Goal: Information Seeking & Learning: Learn about a topic

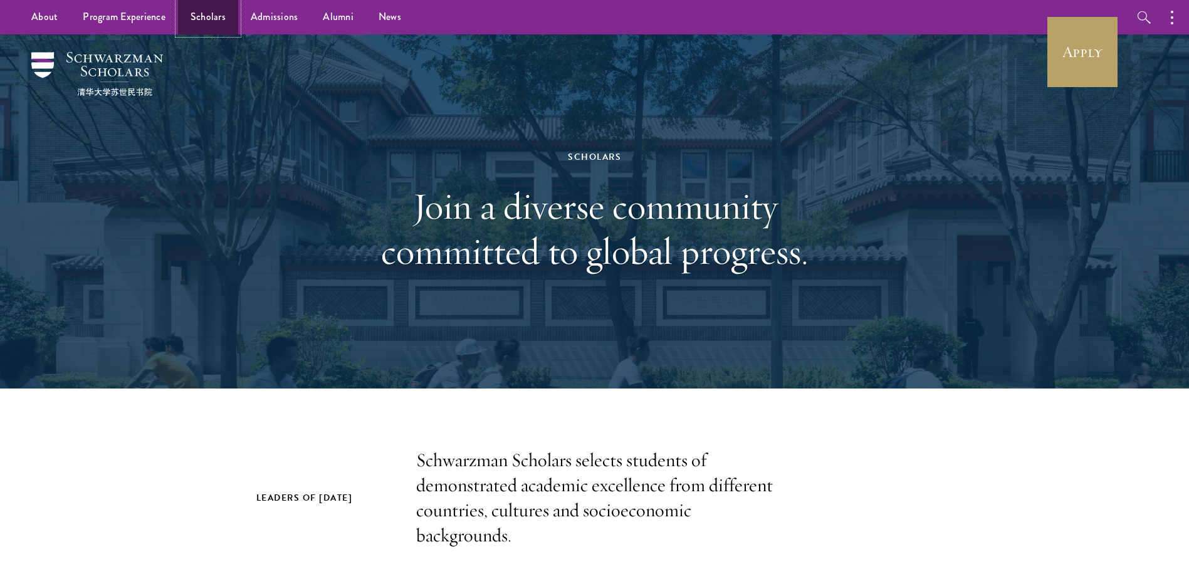
click at [194, 14] on link "Scholars" at bounding box center [208, 17] width 60 height 34
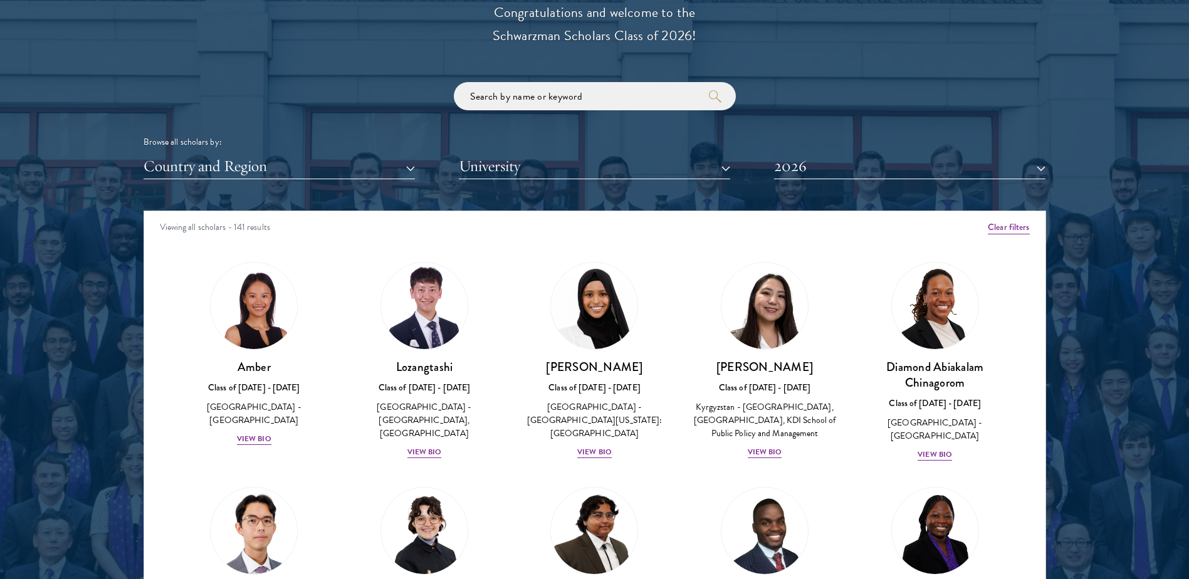
scroll to position [1455, 0]
click at [807, 161] on button "2026" at bounding box center [909, 166] width 271 height 26
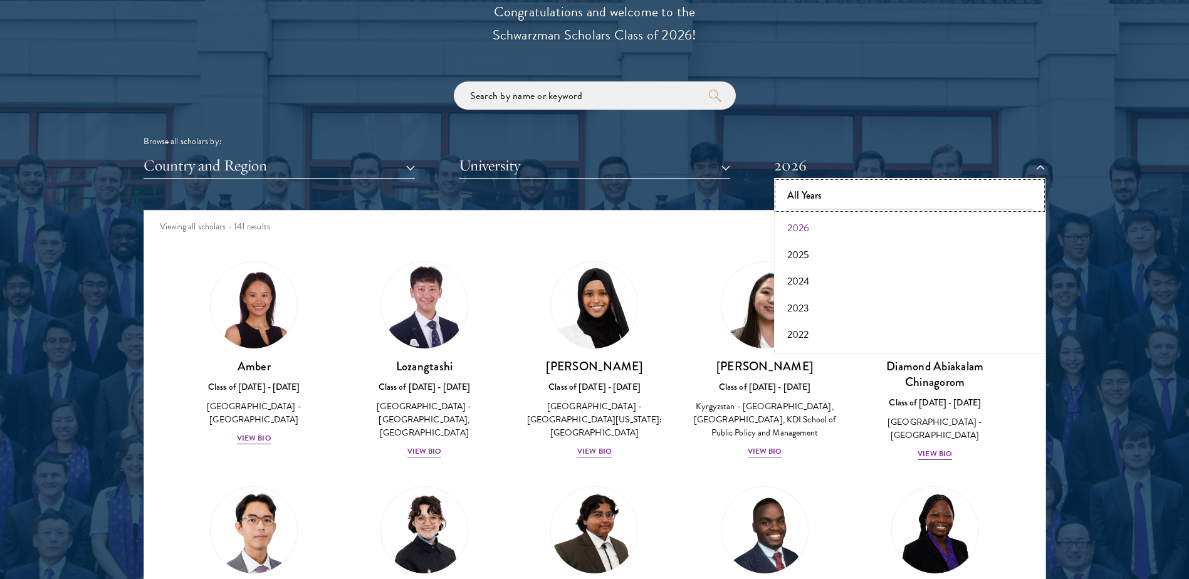
click at [808, 194] on button "All Years" at bounding box center [910, 195] width 264 height 26
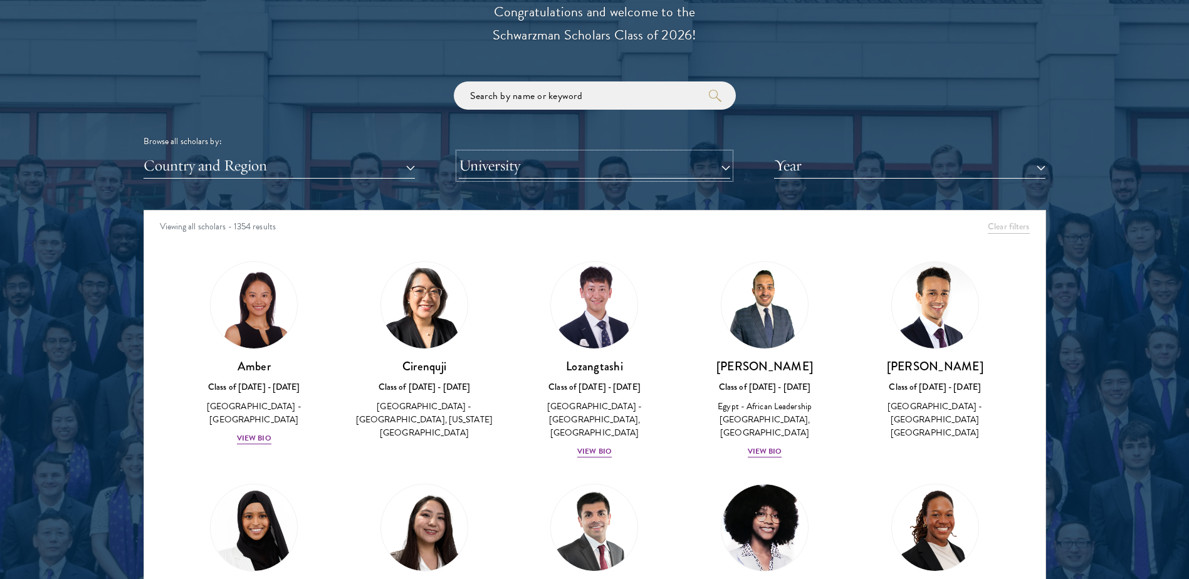
click at [688, 175] on button "University" at bounding box center [594, 166] width 271 height 26
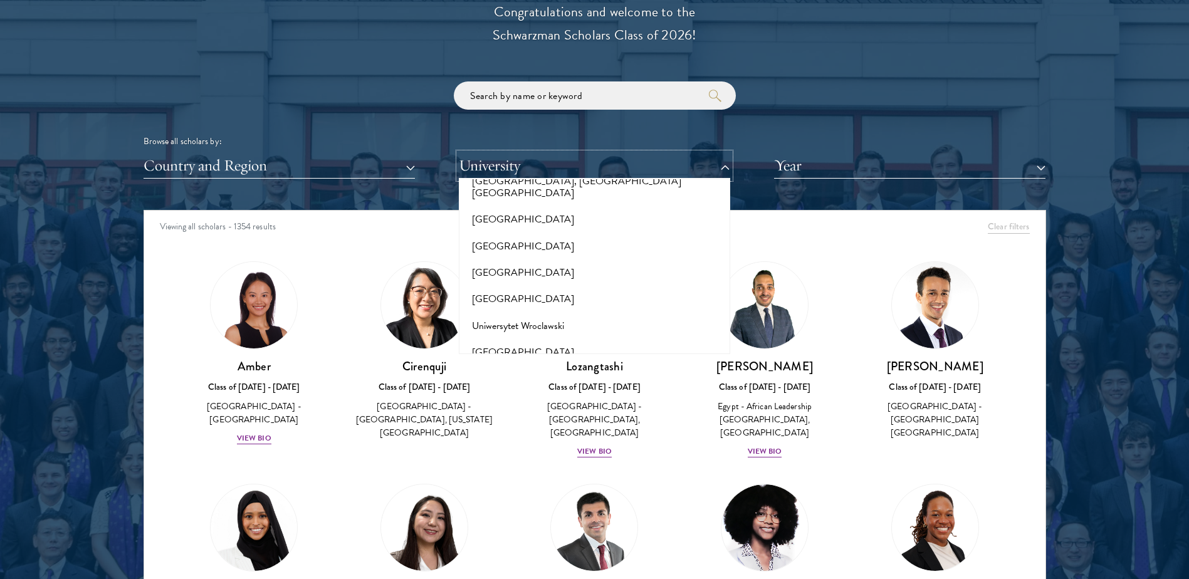
scroll to position [12037, 0]
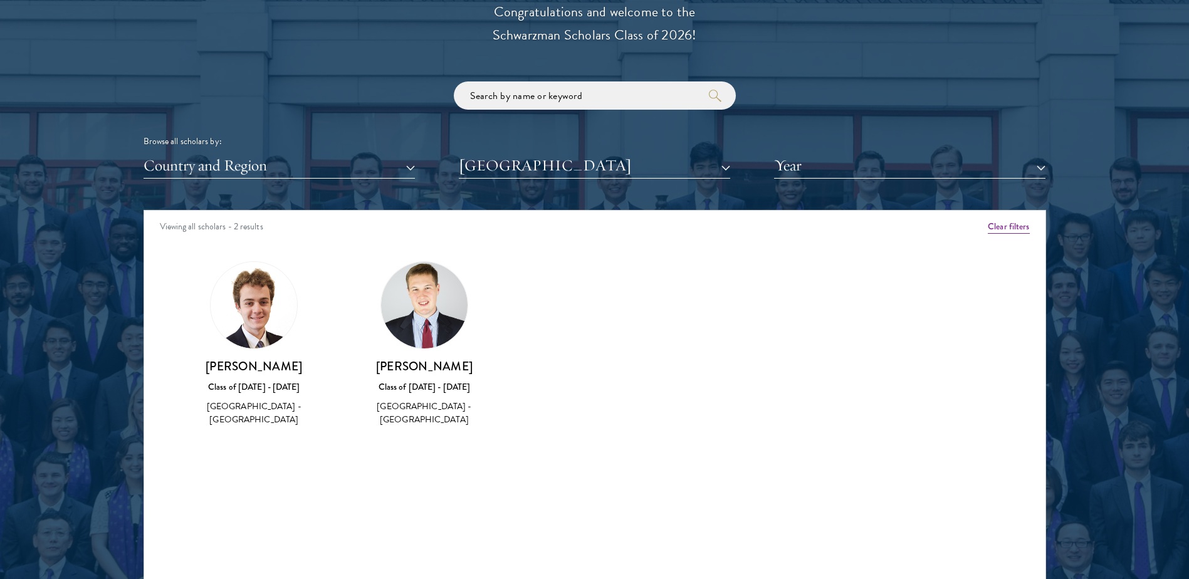
click at [433, 300] on img at bounding box center [424, 305] width 87 height 87
click at [1011, 226] on button "Clear filters" at bounding box center [1008, 227] width 41 height 14
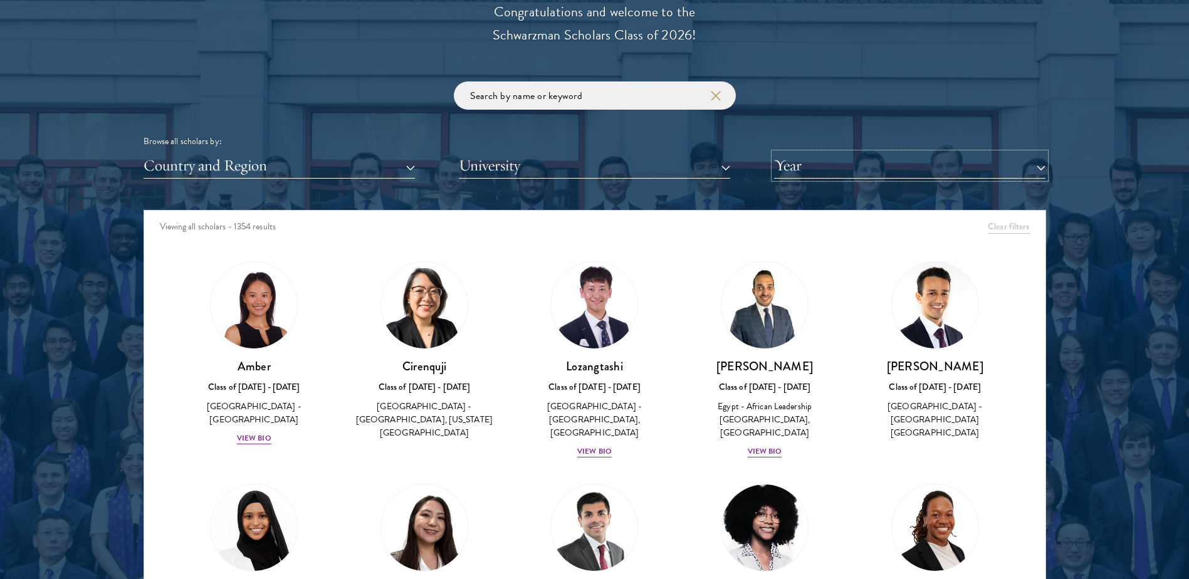
click at [1028, 172] on button "Year" at bounding box center [909, 166] width 271 height 26
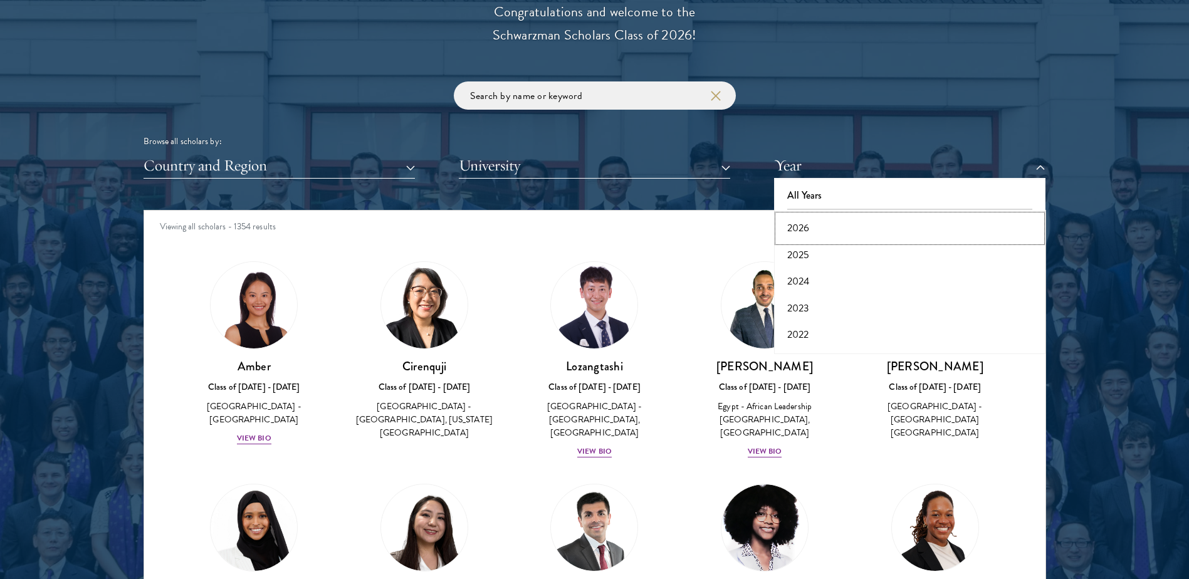
click at [939, 226] on button "2026" at bounding box center [910, 228] width 264 height 26
